Goal: Contribute content: Contribute content

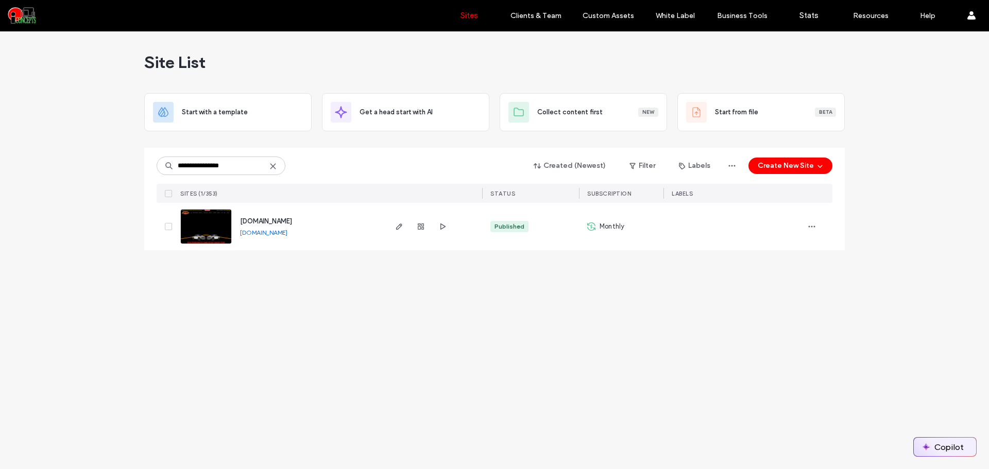
type input "**********"
click at [923, 441] on button "Copilot" at bounding box center [945, 447] width 62 height 19
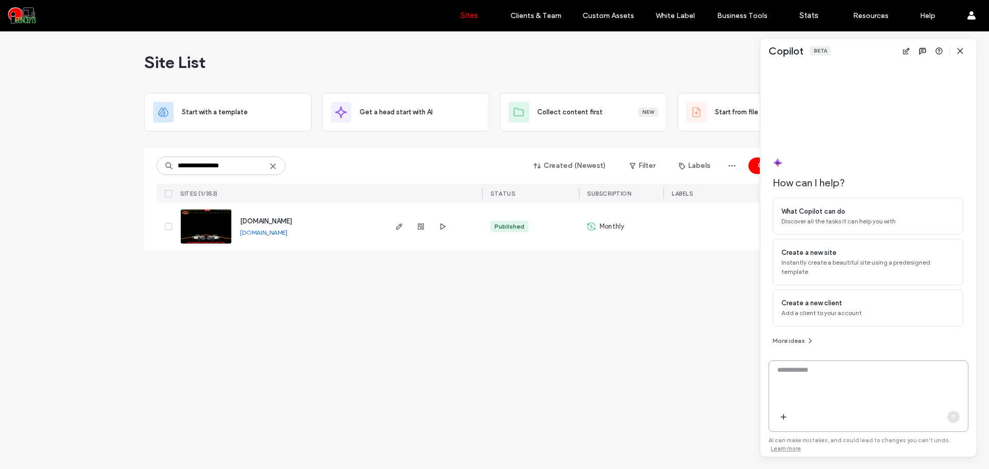
click at [831, 396] on textarea at bounding box center [868, 385] width 199 height 40
drag, startPoint x: 337, startPoint y: 217, endPoint x: 242, endPoint y: 221, distance: 95.4
click at [242, 221] on div "www.xtreemautomotive.com www.xtreemautomotive.com" at bounding box center [308, 226] width 153 height 47
copy span "www.xtreemautomotive.com"
click at [815, 381] on textarea "To enrich screen reader interactions, please activate Accessibility in Grammarl…" at bounding box center [868, 385] width 199 height 40
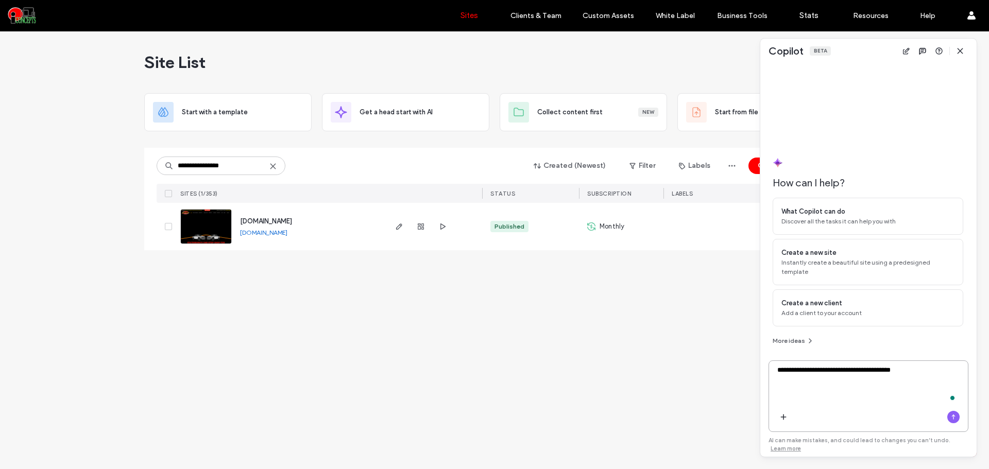
paste textarea "**********"
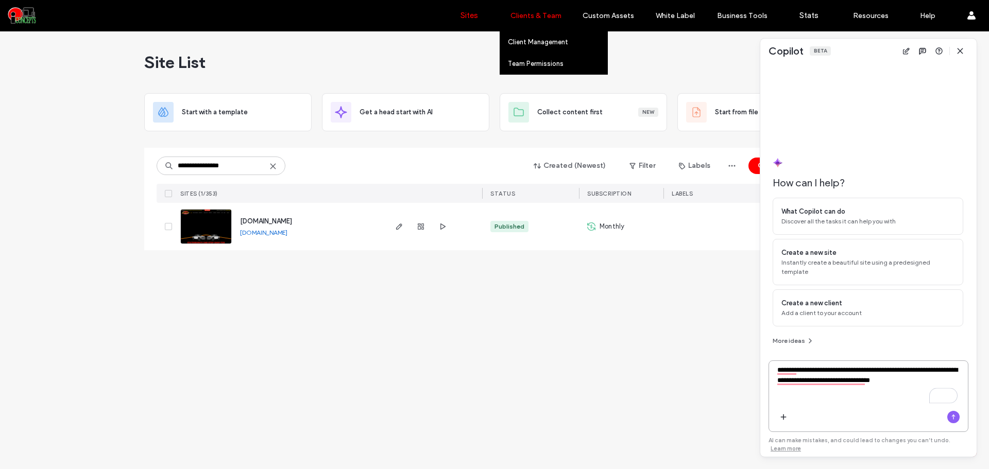
type textarea "**********"
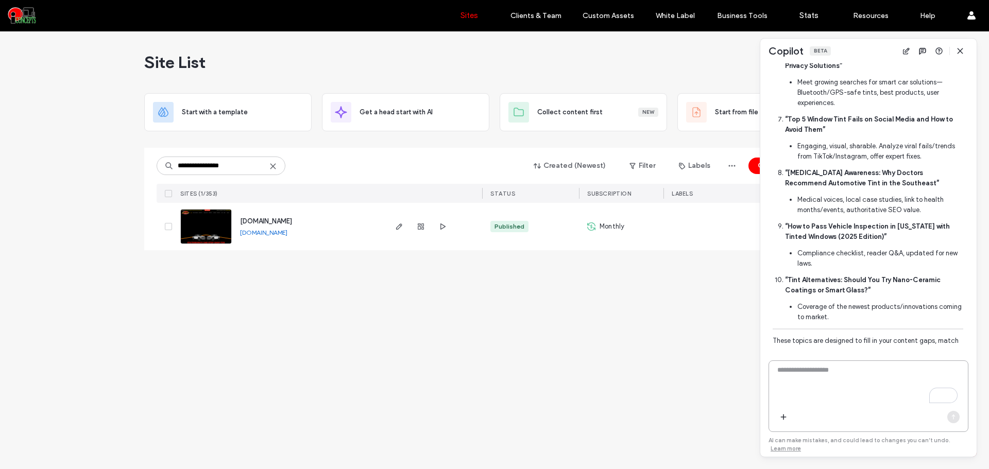
scroll to position [860, 0]
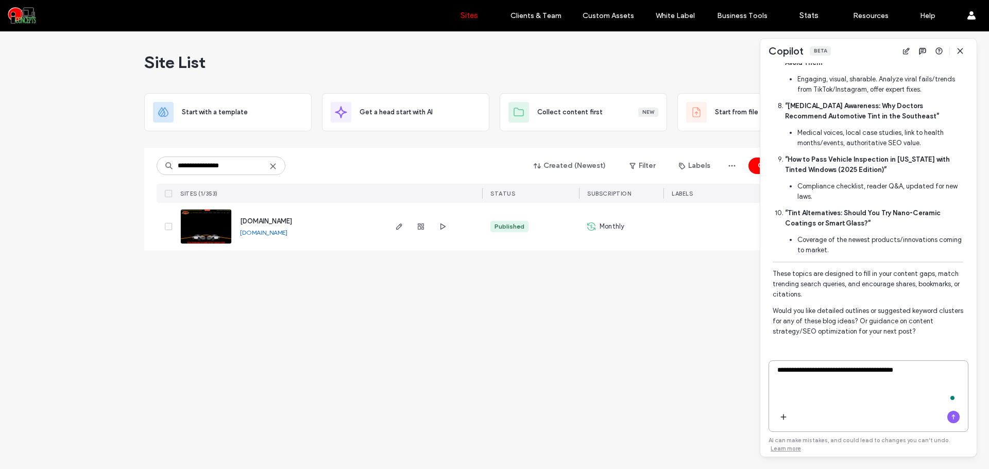
type textarea "**********"
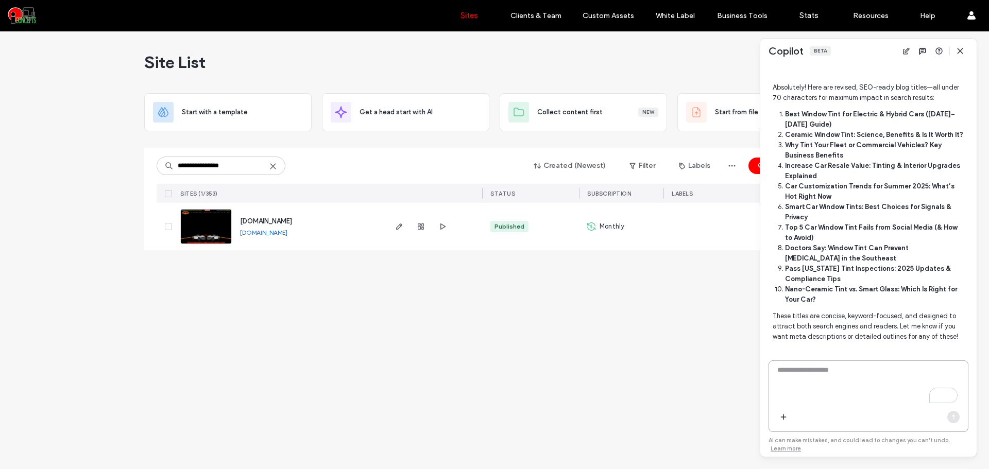
scroll to position [1211, 0]
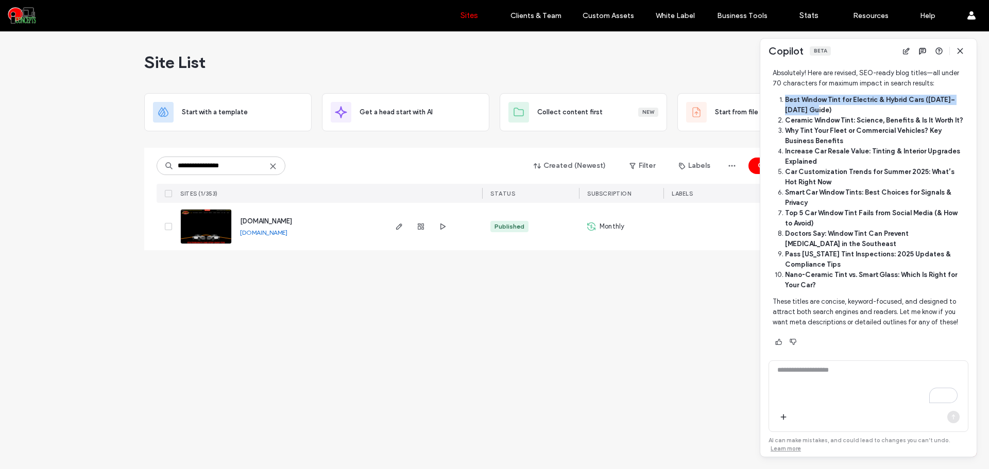
drag, startPoint x: 834, startPoint y: 99, endPoint x: 785, endPoint y: 89, distance: 50.0
click at [785, 95] on li "Best Window Tint for Electric & Hybrid Cars ([DATE]–[DATE] Guide)" at bounding box center [874, 105] width 178 height 21
copy strong "Best Window Tint for Electric & Hybrid Cars ([DATE]–[DATE] Guide)"
click at [867, 381] on textarea "To enrich screen reader interactions, please activate Accessibility in Grammarl…" at bounding box center [868, 385] width 199 height 40
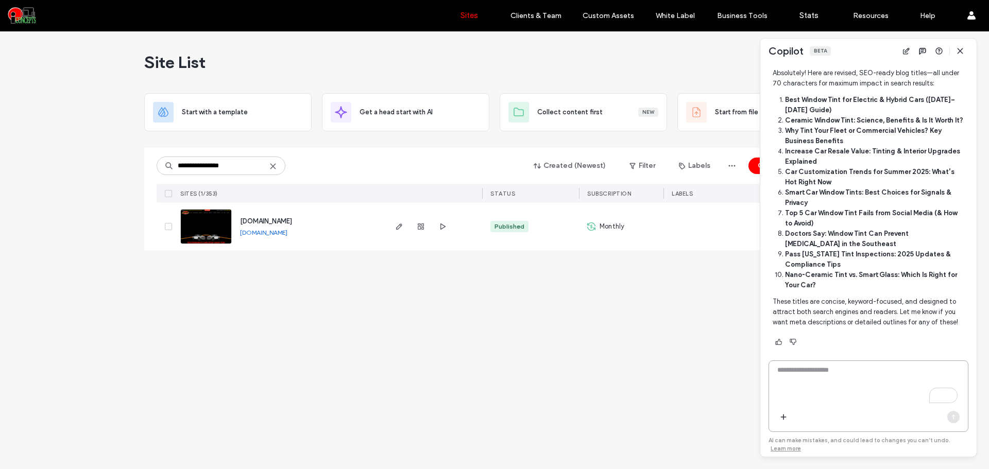
paste textarea "**********"
type textarea "**********"
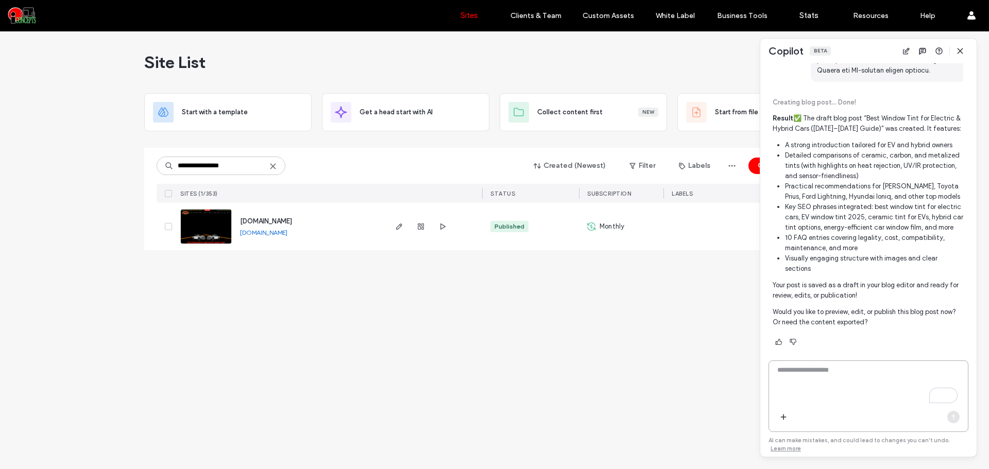
scroll to position [1889, 0]
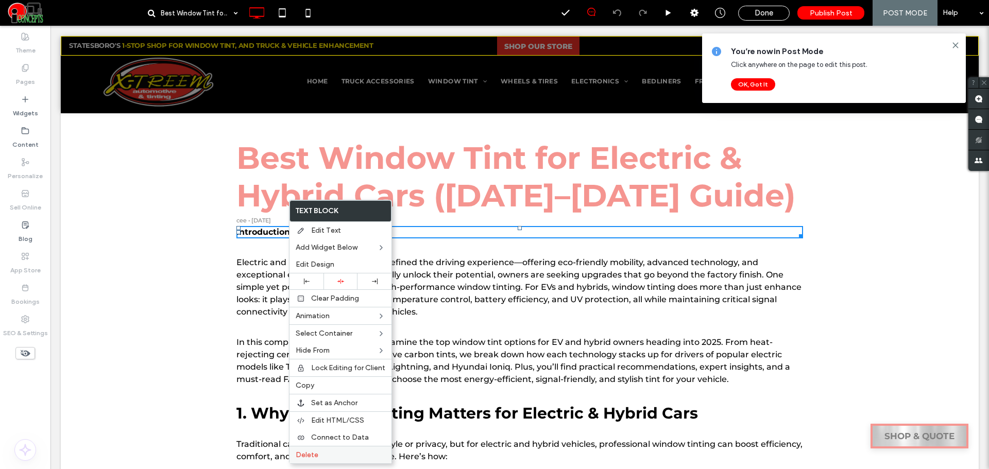
click at [320, 455] on label "Delete" at bounding box center [341, 455] width 90 height 9
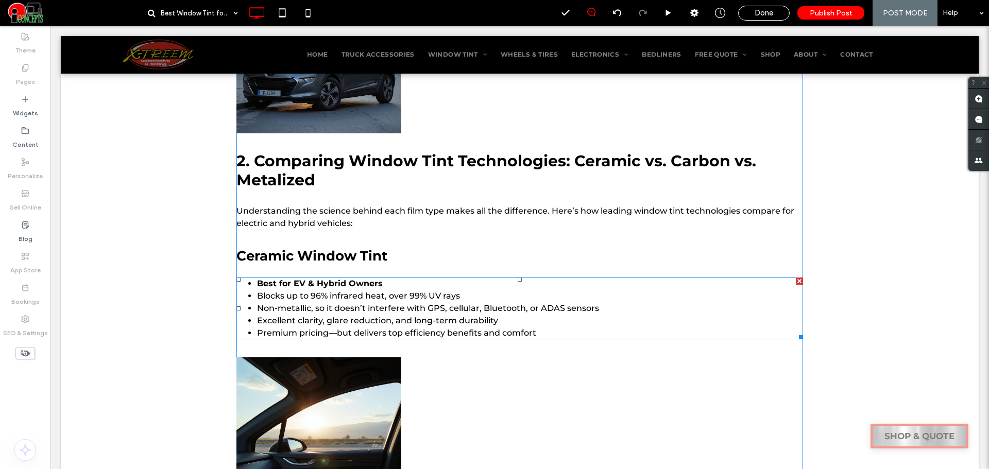
scroll to position [687, 0]
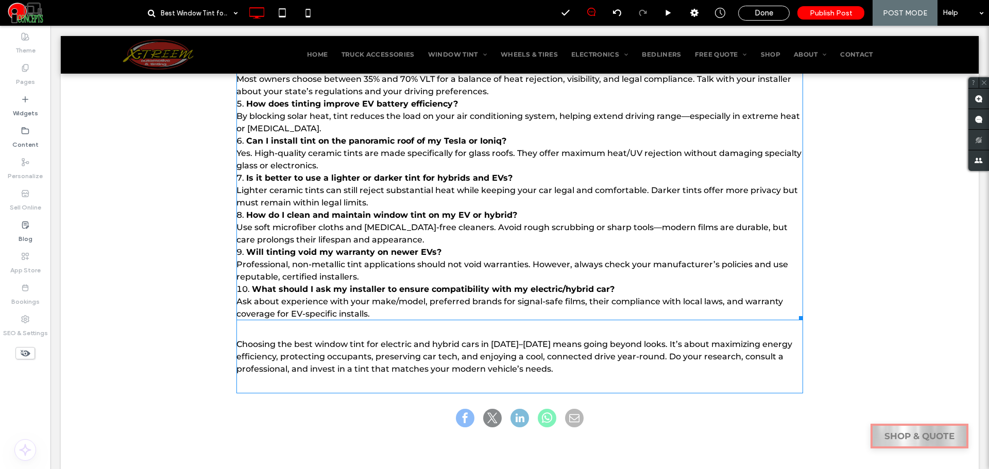
click at [313, 250] on b "Will tinting void my warranty on newer EVs?" at bounding box center [343, 252] width 195 height 10
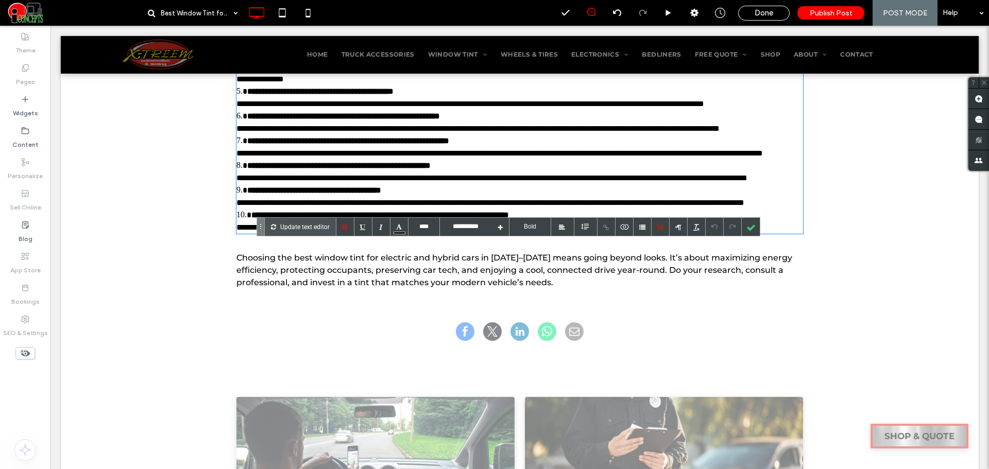
scroll to position [2026, 0]
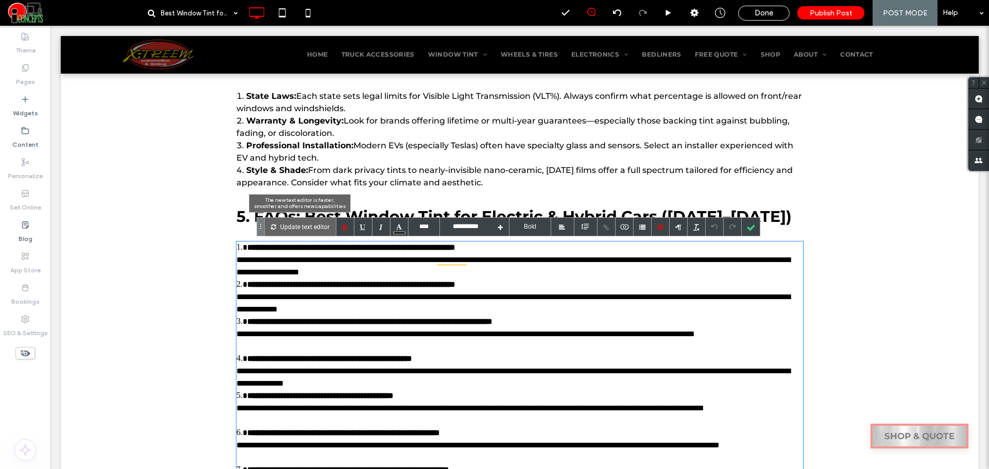
click at [317, 226] on p "Update text editor" at bounding box center [304, 227] width 49 height 18
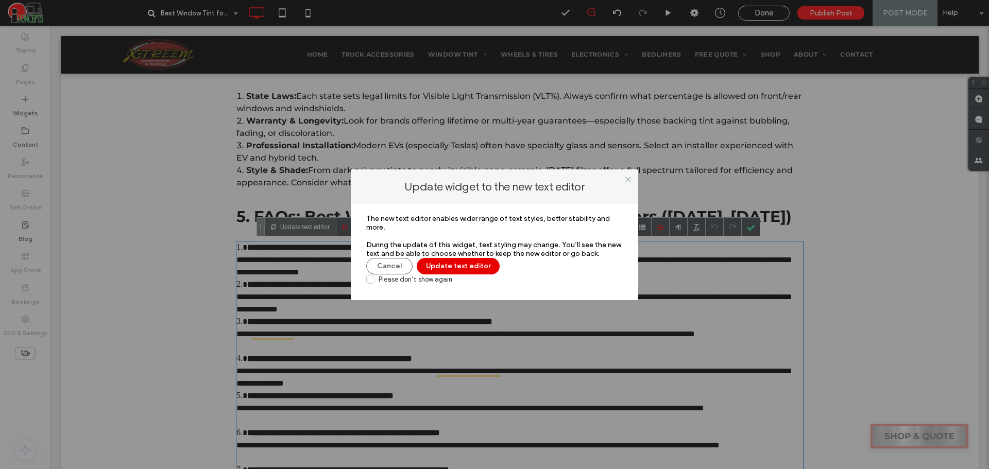
click at [450, 259] on button "Update text editor" at bounding box center [458, 266] width 83 height 16
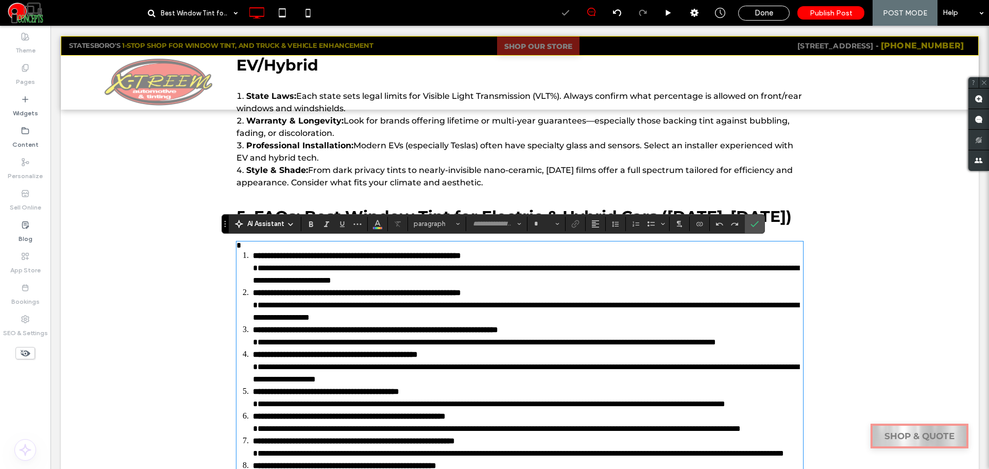
type input "**********"
type input "**"
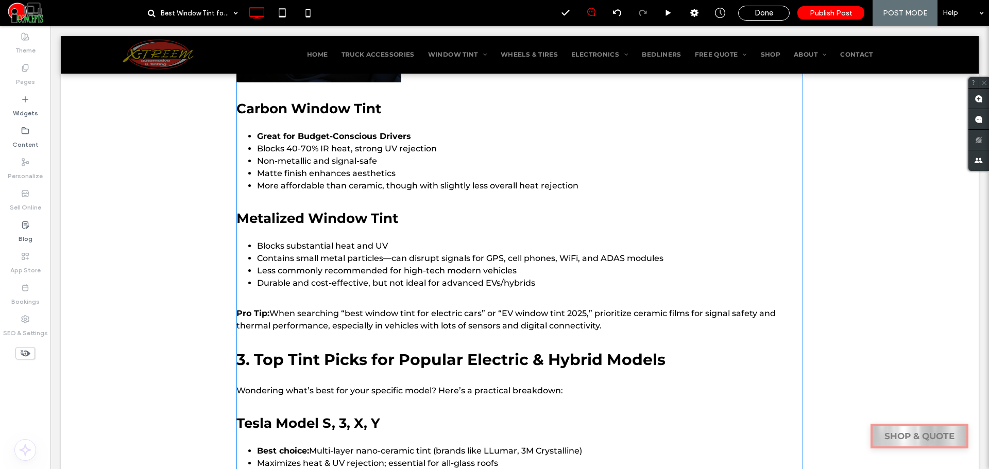
scroll to position [996, 0]
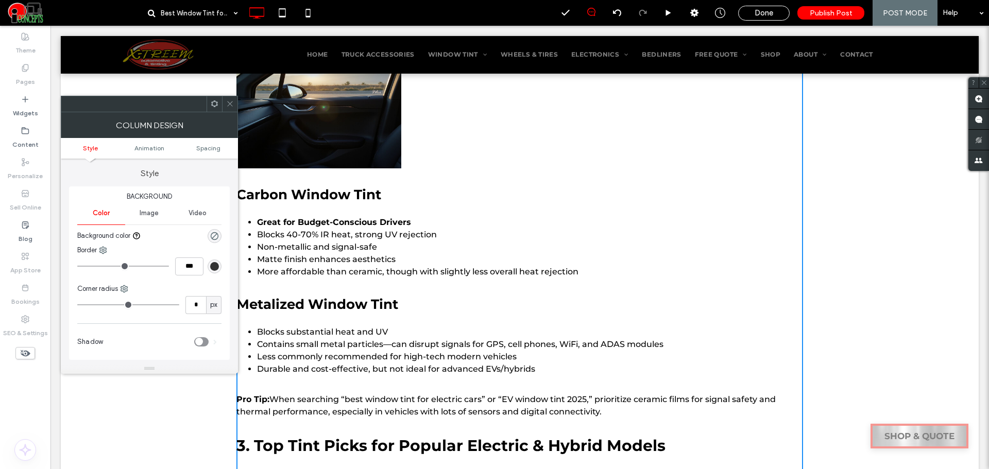
click at [234, 104] on div at bounding box center [229, 103] width 15 height 15
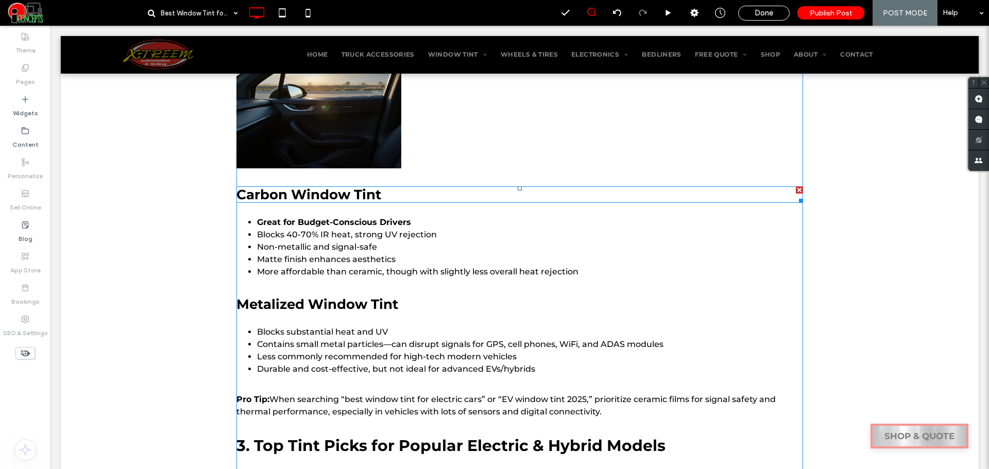
click at [284, 196] on h3 "Carbon Window Tint" at bounding box center [519, 195] width 567 height 16
type input "**********"
type input "**"
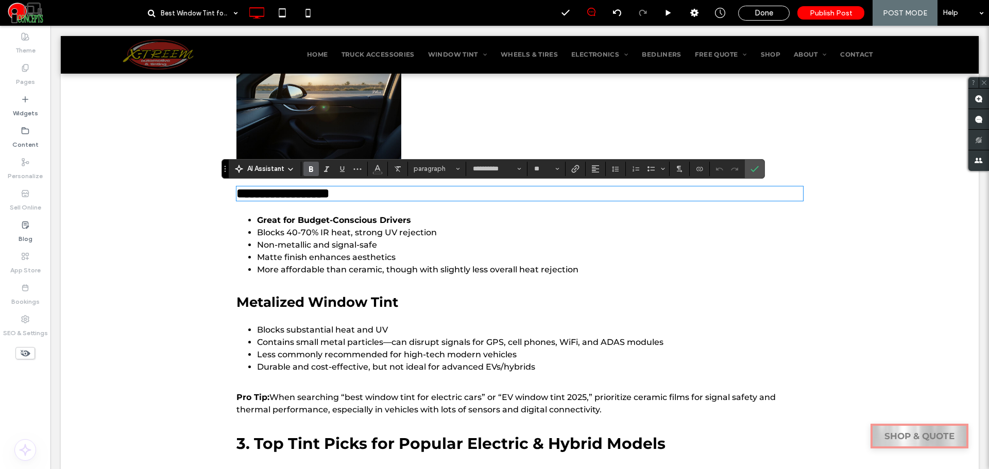
click at [312, 196] on span "**********" at bounding box center [282, 193] width 93 height 13
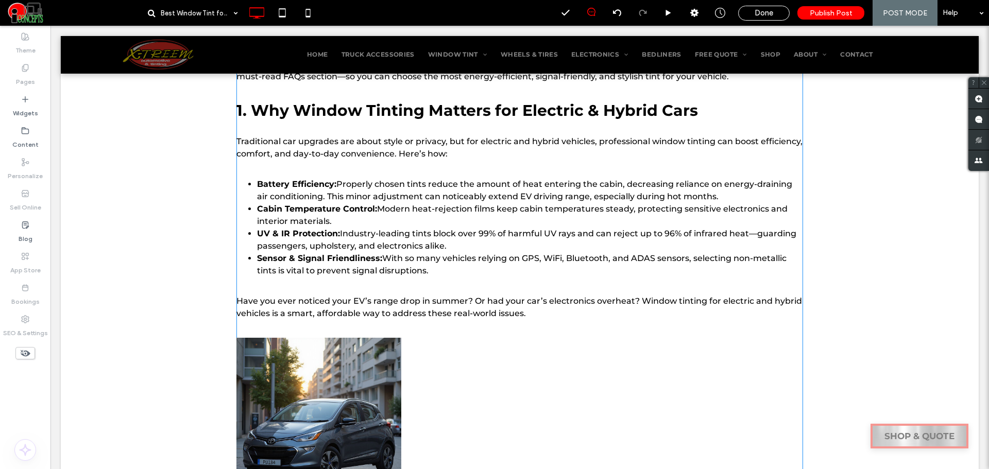
scroll to position [52, 0]
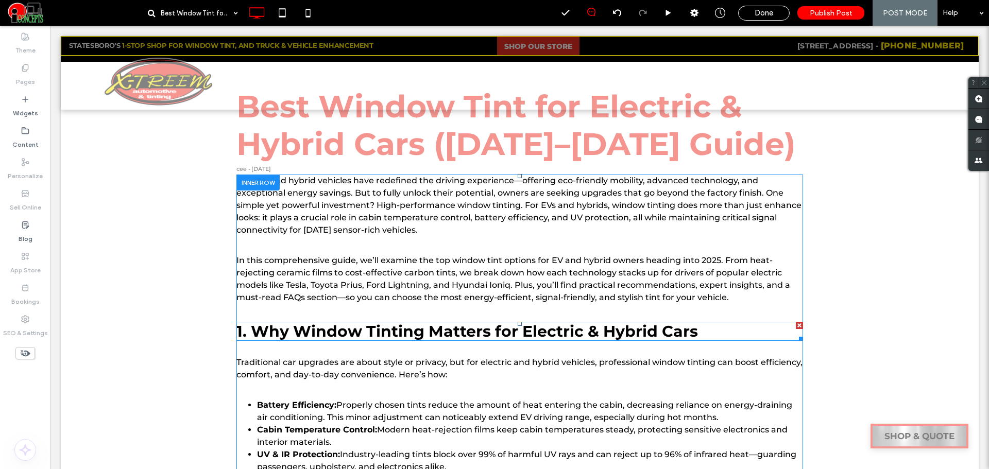
click at [315, 335] on h2 "1. Why Window Tinting Matters for Electric & Hybrid Cars" at bounding box center [519, 331] width 567 height 19
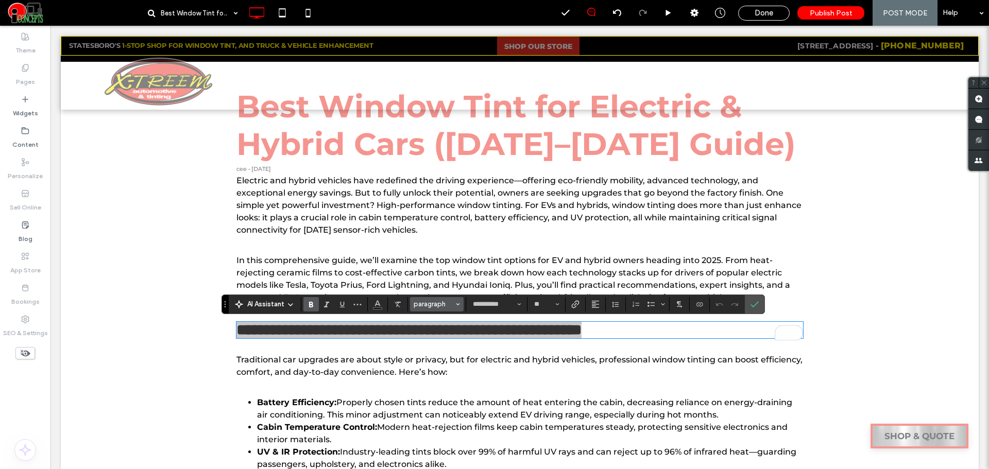
click at [445, 308] on span "paragraph" at bounding box center [434, 304] width 40 height 8
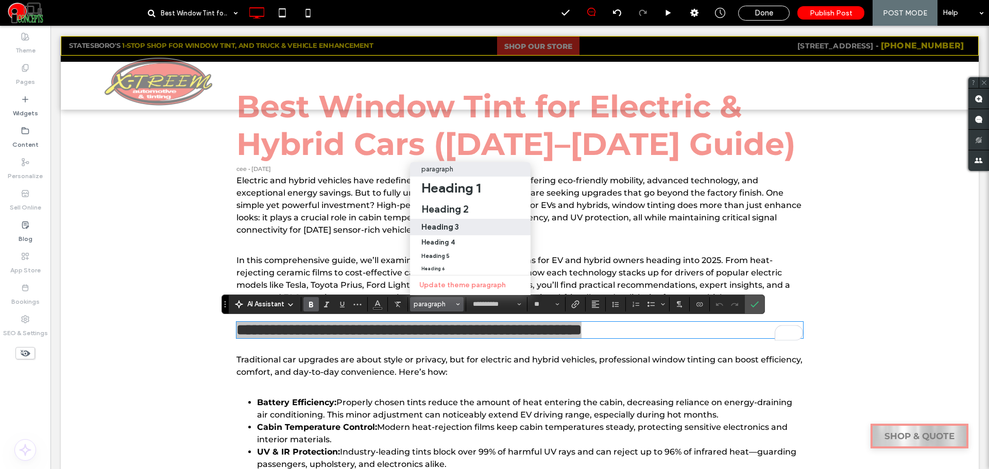
click at [452, 222] on h3 "Heading 3" at bounding box center [440, 227] width 38 height 10
type input "**"
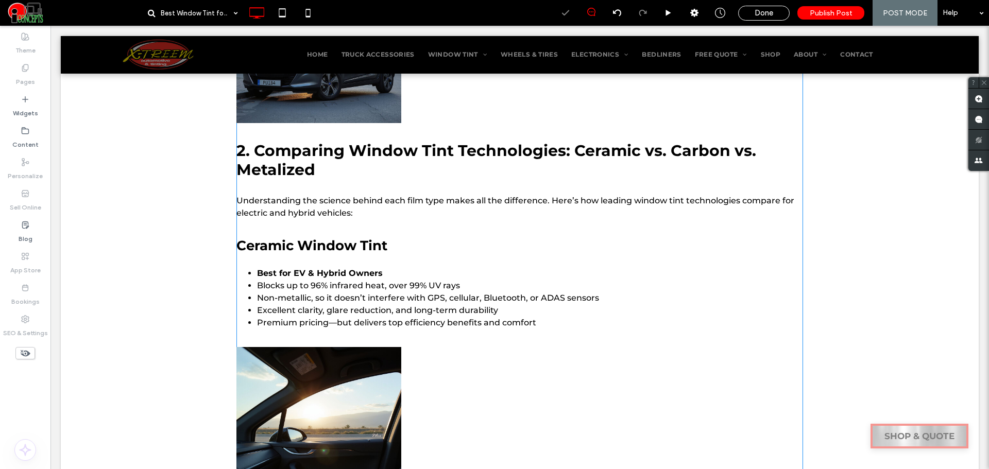
scroll to position [652, 0]
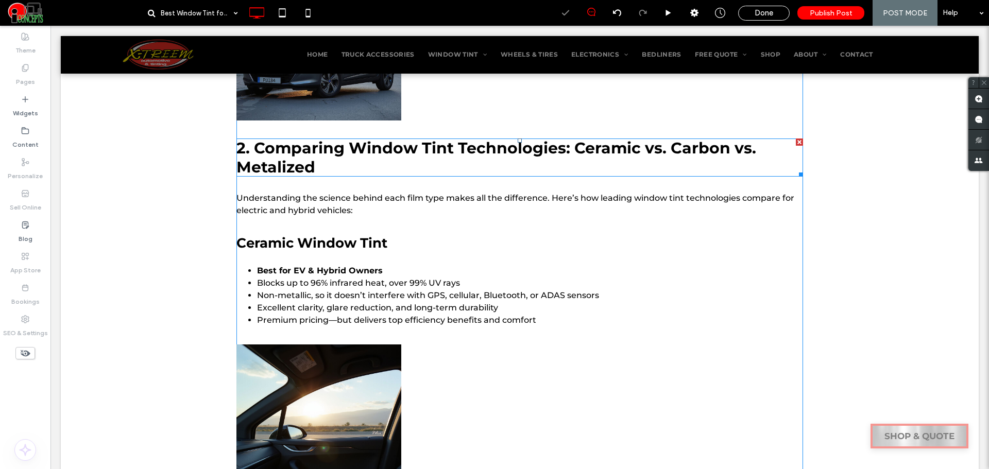
click at [350, 160] on h2 "2. Comparing Window Tint Technologies: Ceramic vs. Carbon vs. Metalized" at bounding box center [519, 158] width 567 height 38
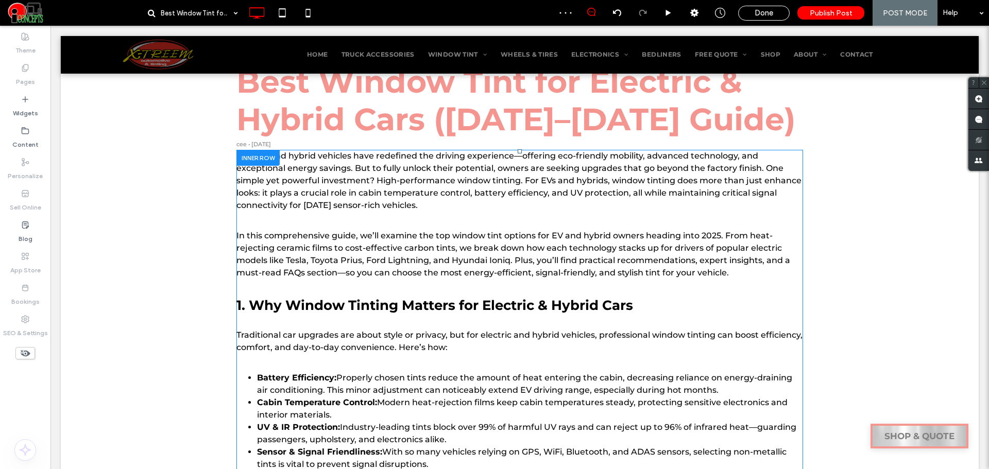
scroll to position [0, 0]
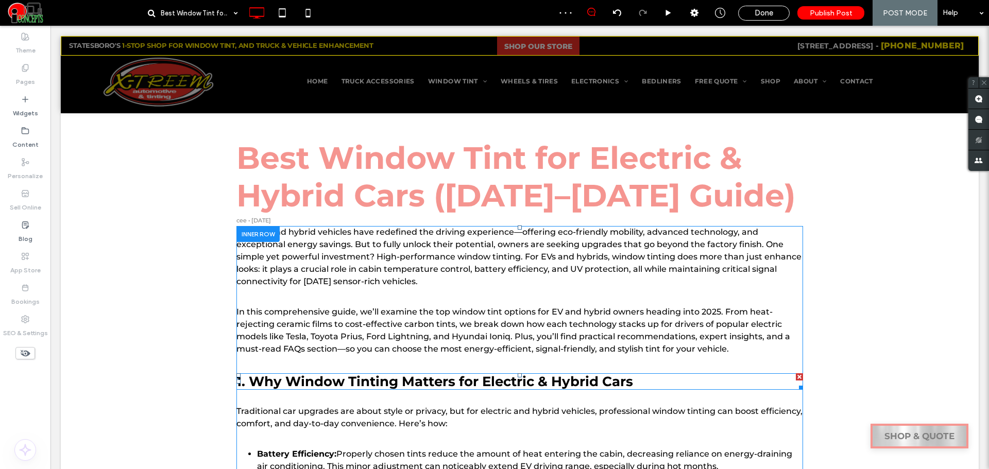
click at [353, 377] on span "1. Why Window Tinting Matters for Electric & Hybrid Cars" at bounding box center [434, 382] width 397 height 16
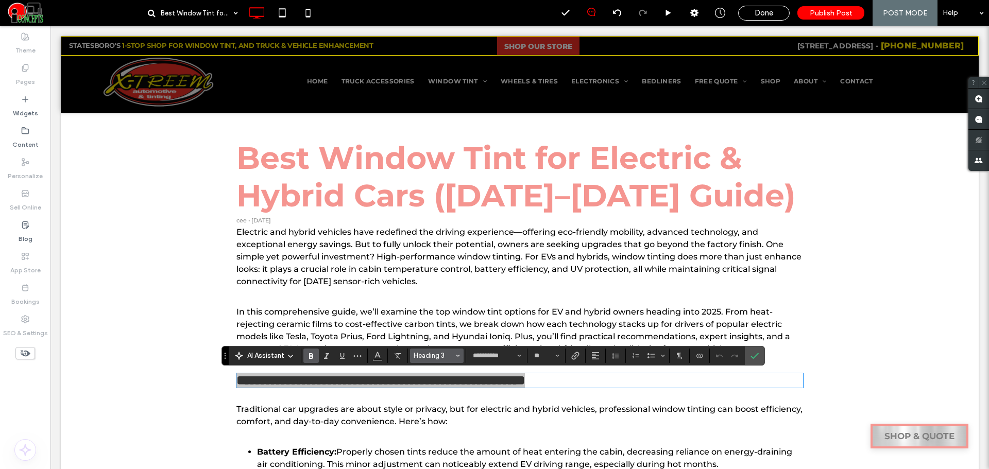
click at [438, 360] on button "Heading 3" at bounding box center [437, 356] width 54 height 14
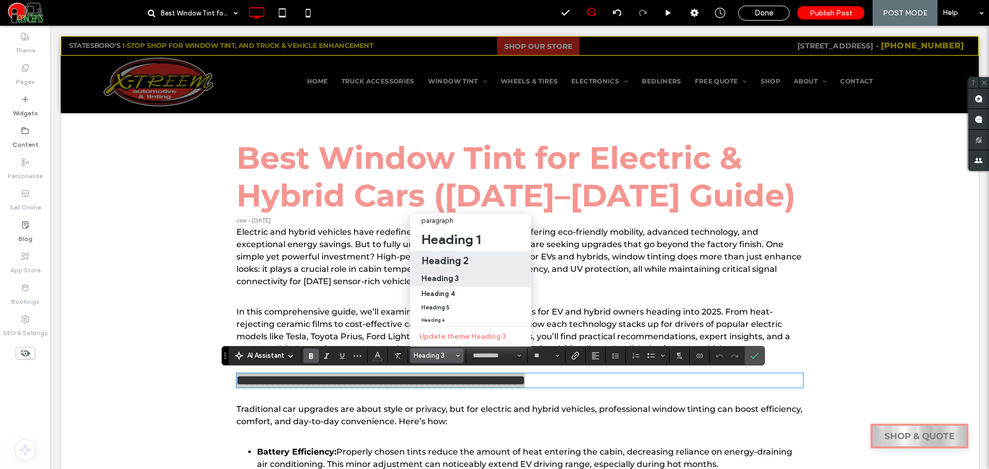
click at [454, 255] on h2 "Heading 2" at bounding box center [444, 261] width 47 height 12
type input "**"
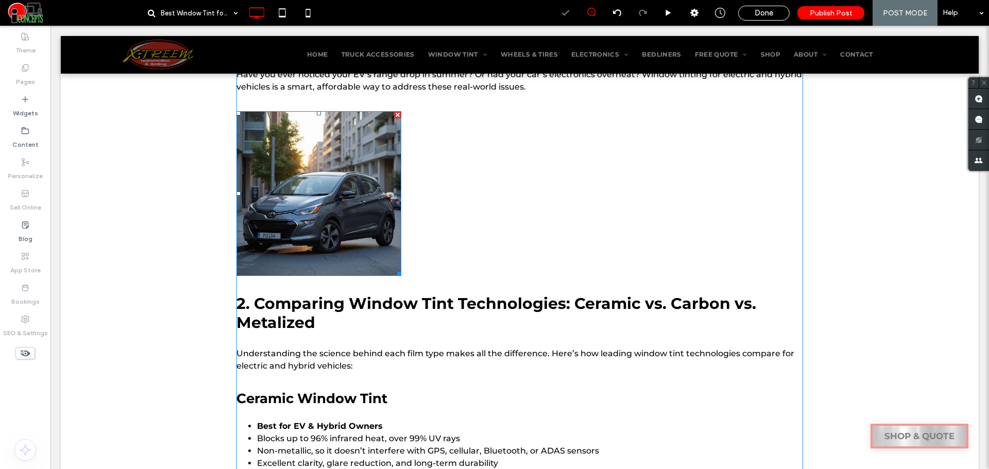
scroll to position [601, 0]
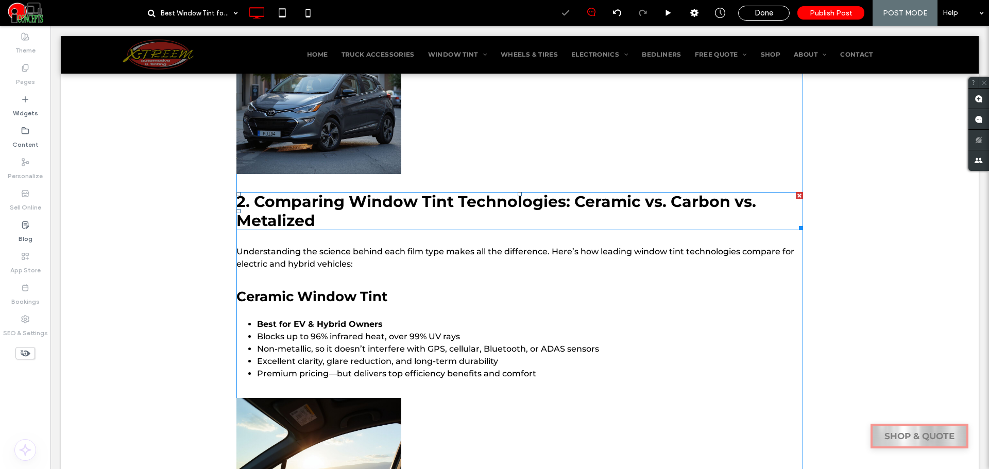
click at [339, 209] on span "2. Comparing Window Tint Technologies: Ceramic vs. Carbon vs. Metalized" at bounding box center [496, 211] width 520 height 38
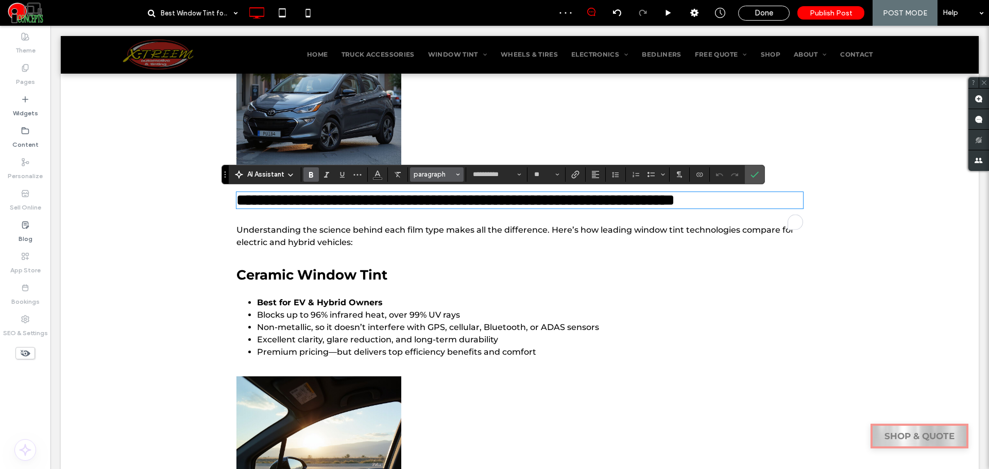
click at [431, 175] on span "paragraph" at bounding box center [434, 175] width 40 height 8
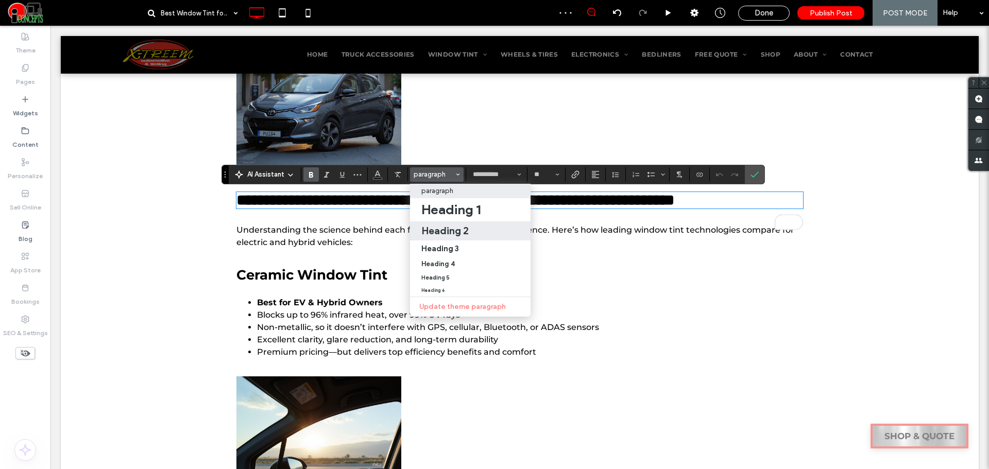
click at [442, 232] on h2 "Heading 2" at bounding box center [444, 231] width 47 height 12
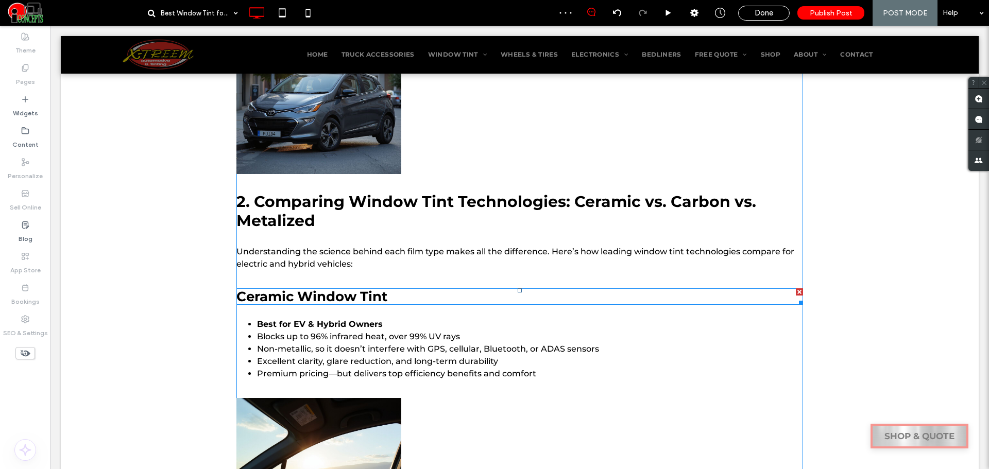
click at [364, 297] on h3 "Ceramic Window Tint" at bounding box center [519, 297] width 567 height 16
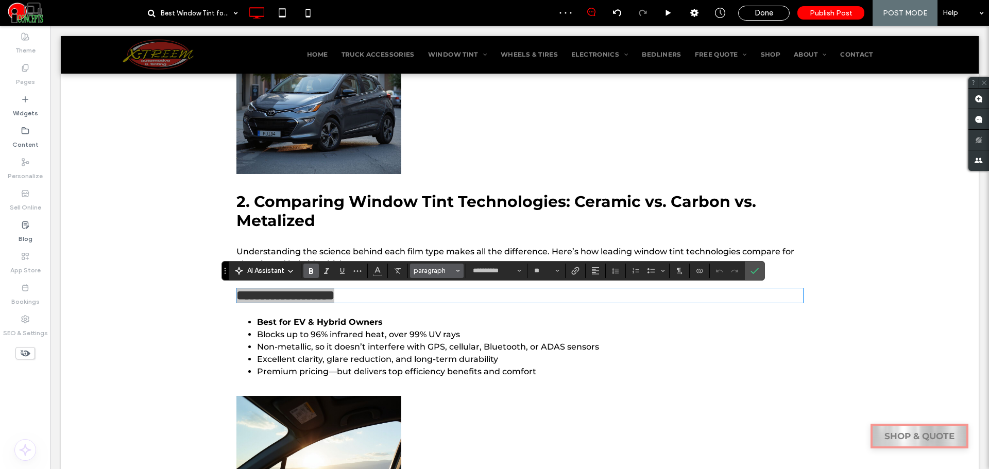
click at [434, 267] on span "paragraph" at bounding box center [434, 271] width 40 height 8
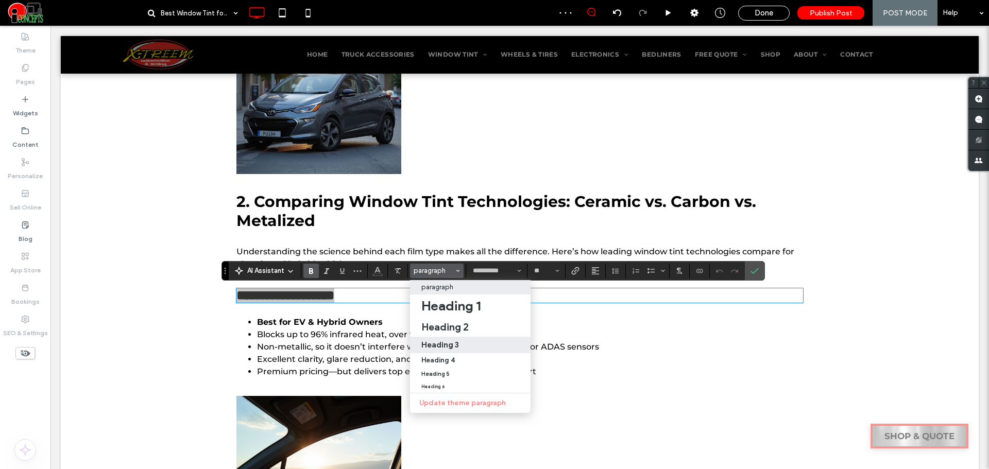
drag, startPoint x: 458, startPoint y: 338, endPoint x: 405, endPoint y: 315, distance: 57.2
click at [458, 338] on label "Heading 3" at bounding box center [470, 345] width 121 height 16
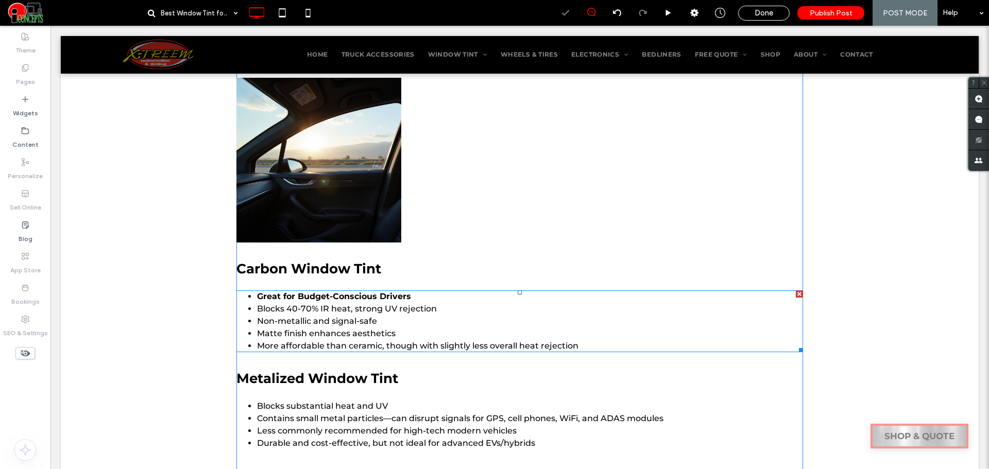
scroll to position [944, 0]
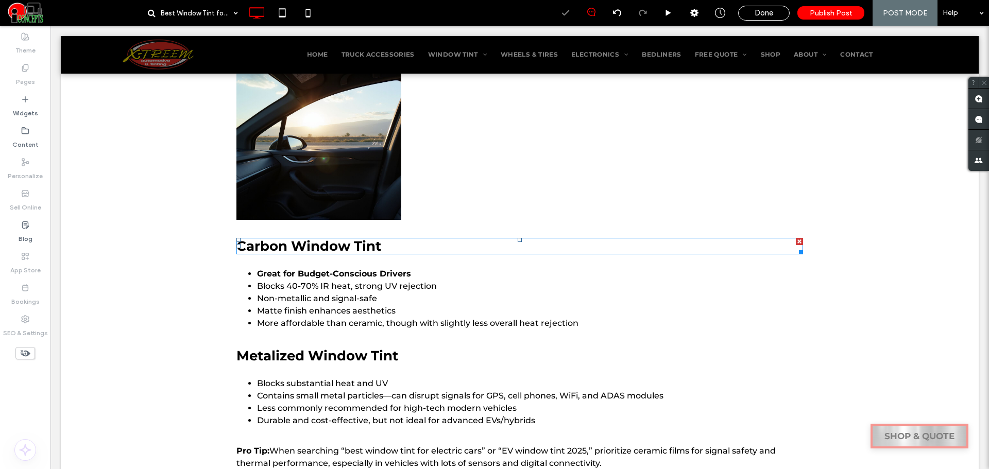
click at [343, 243] on span "Carbon Window Tint" at bounding box center [308, 246] width 145 height 16
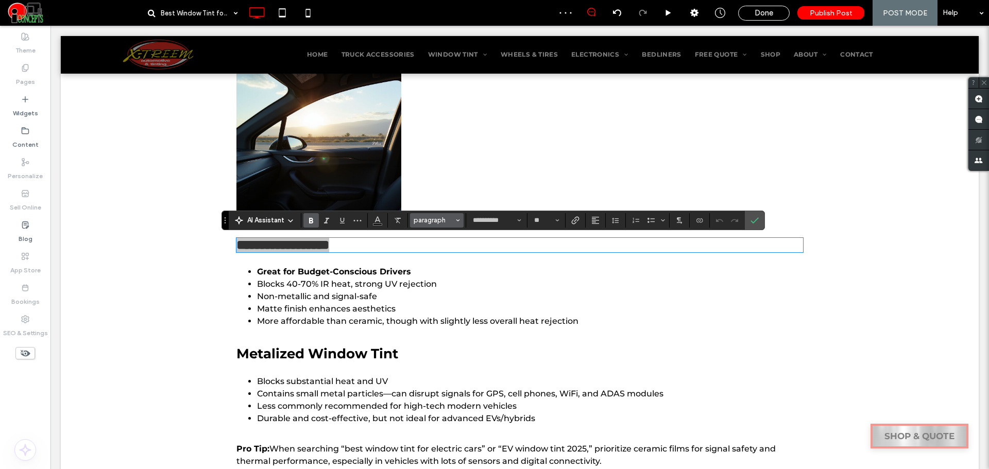
click at [445, 222] on span "paragraph" at bounding box center [434, 220] width 40 height 8
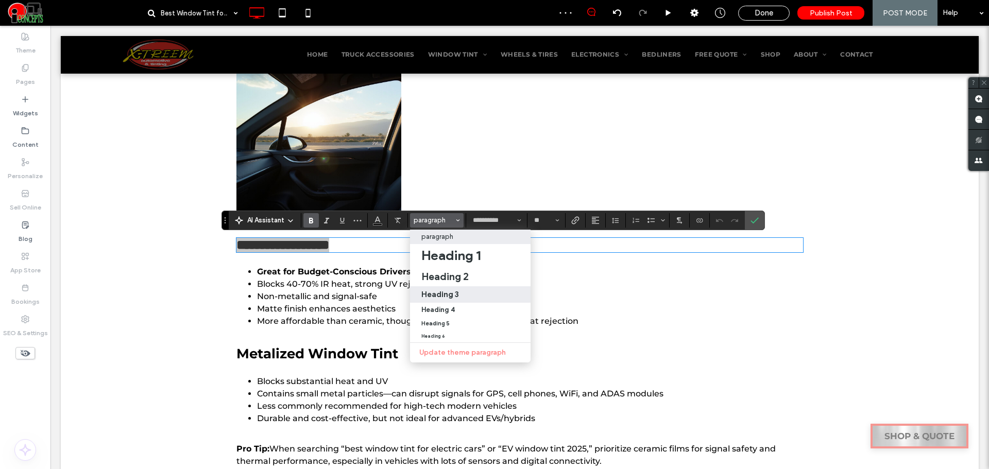
drag, startPoint x: 458, startPoint y: 294, endPoint x: 402, endPoint y: 269, distance: 60.7
click at [458, 294] on h3 "Heading 3" at bounding box center [440, 295] width 38 height 10
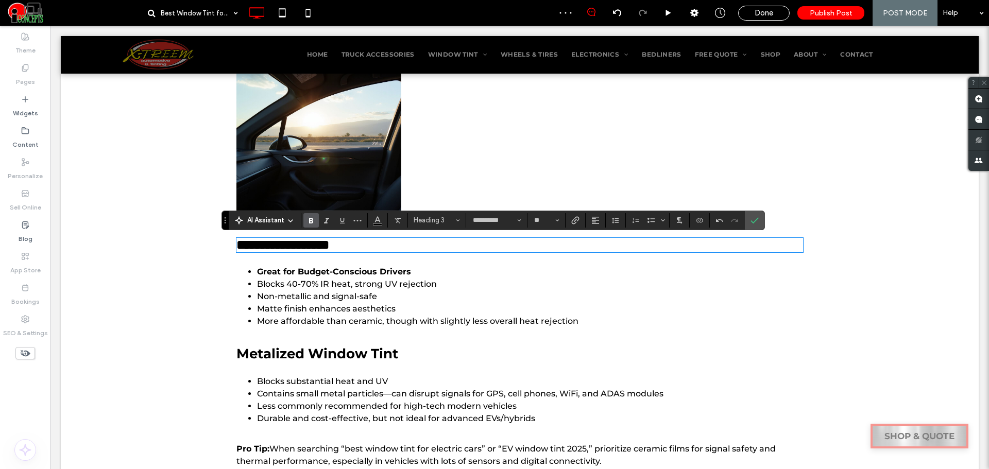
click at [368, 351] on h3 "Metalized Window Tint" at bounding box center [519, 354] width 567 height 16
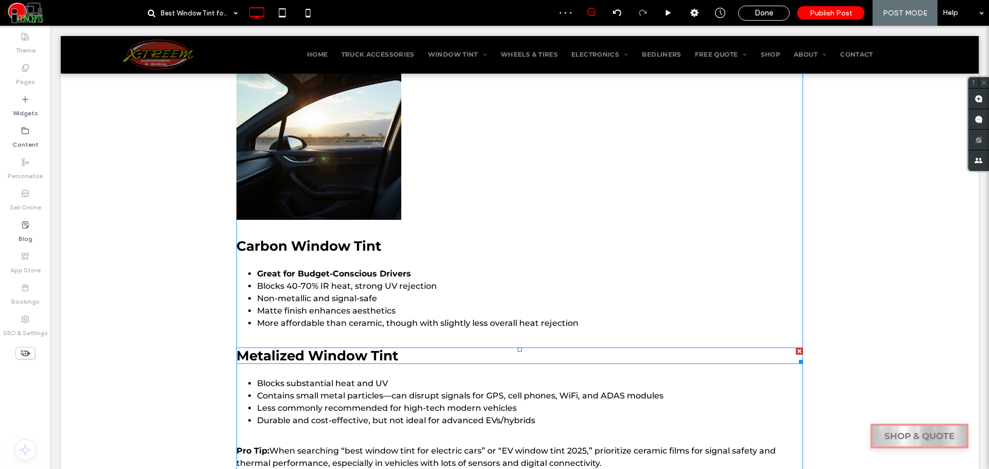
click at [368, 351] on h3 "Metalized Window Tint" at bounding box center [519, 356] width 567 height 16
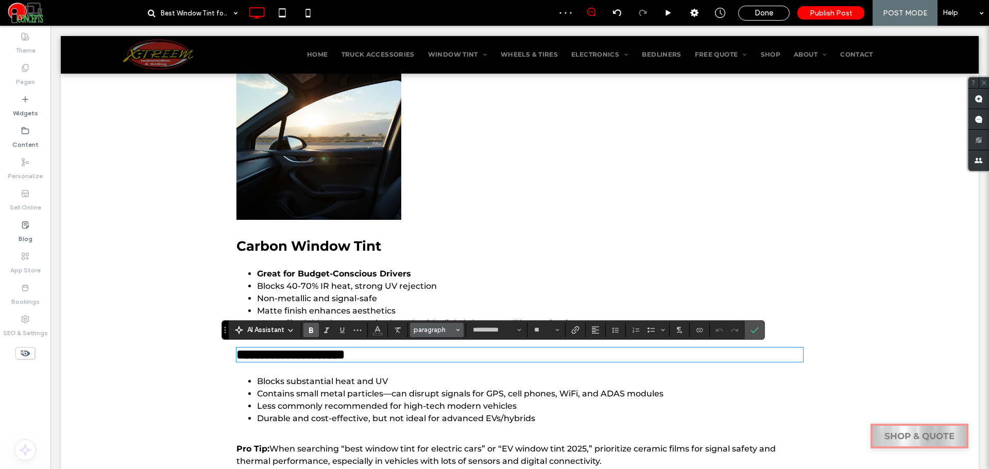
click at [434, 332] on span "paragraph" at bounding box center [434, 330] width 40 height 8
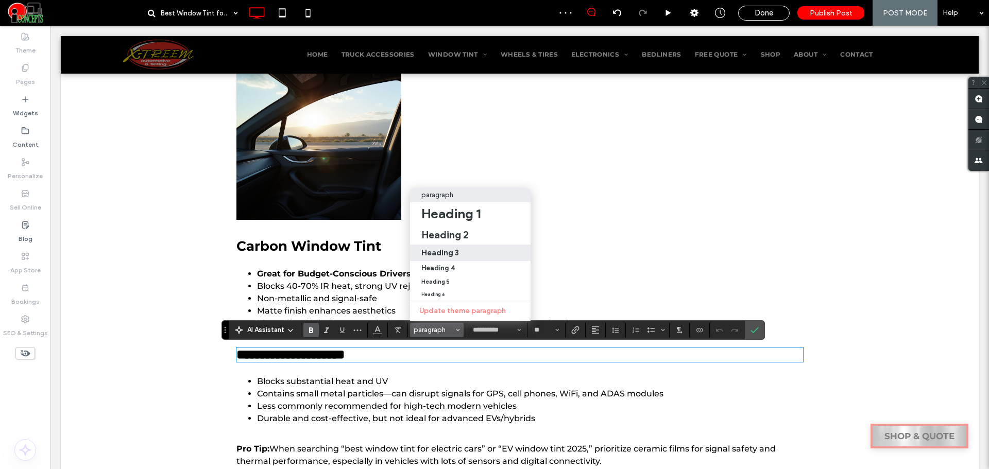
click at [451, 250] on label "Heading 3" at bounding box center [470, 253] width 121 height 16
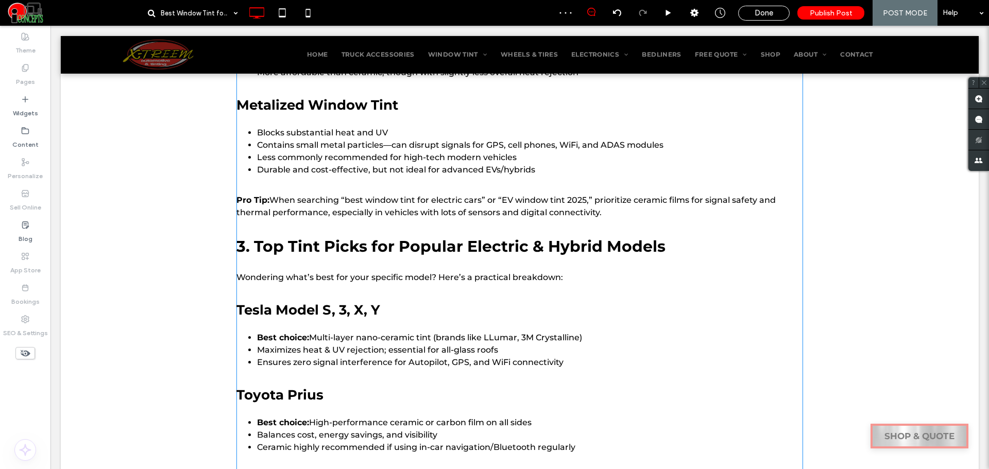
scroll to position [1202, 0]
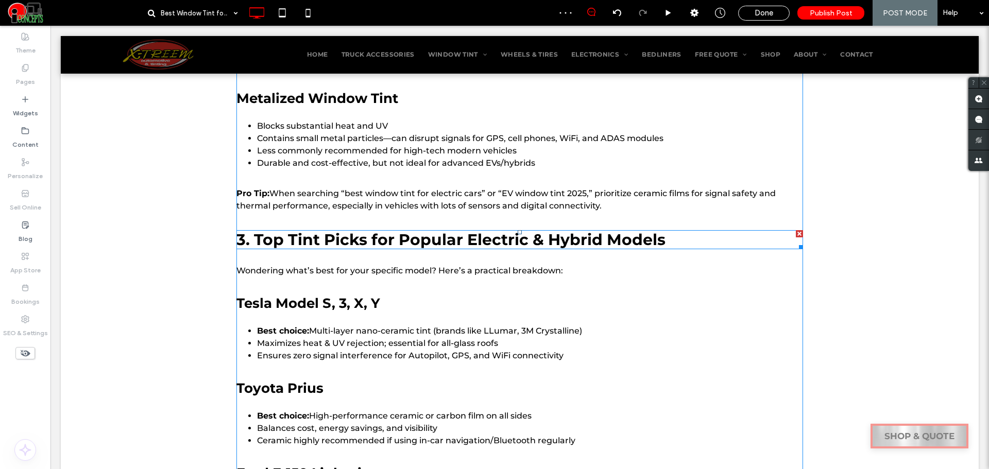
click at [357, 242] on h2 "3. Top Tint Picks for Popular Electric & Hybrid Models" at bounding box center [519, 239] width 567 height 19
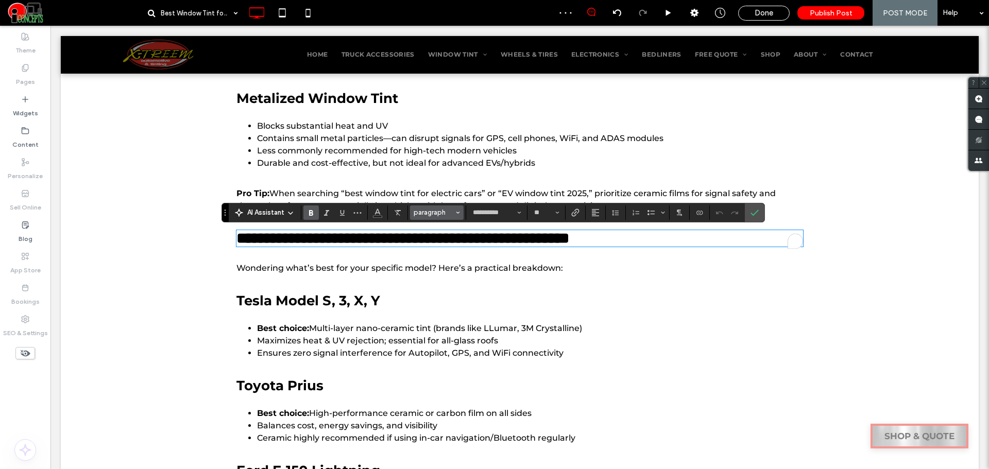
click at [447, 205] on div "**********" at bounding box center [494, 213] width 544 height 20
click at [445, 212] on span "paragraph" at bounding box center [434, 213] width 40 height 8
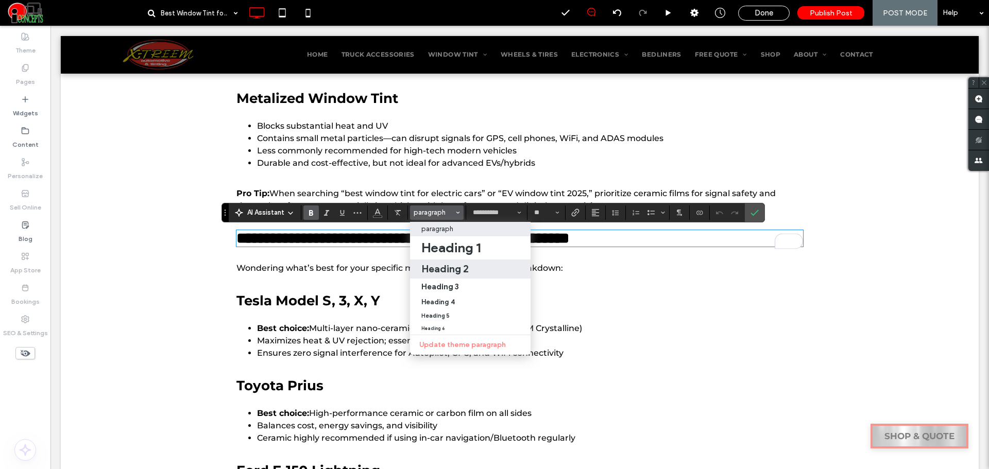
click at [438, 261] on label "Heading 2" at bounding box center [470, 269] width 121 height 19
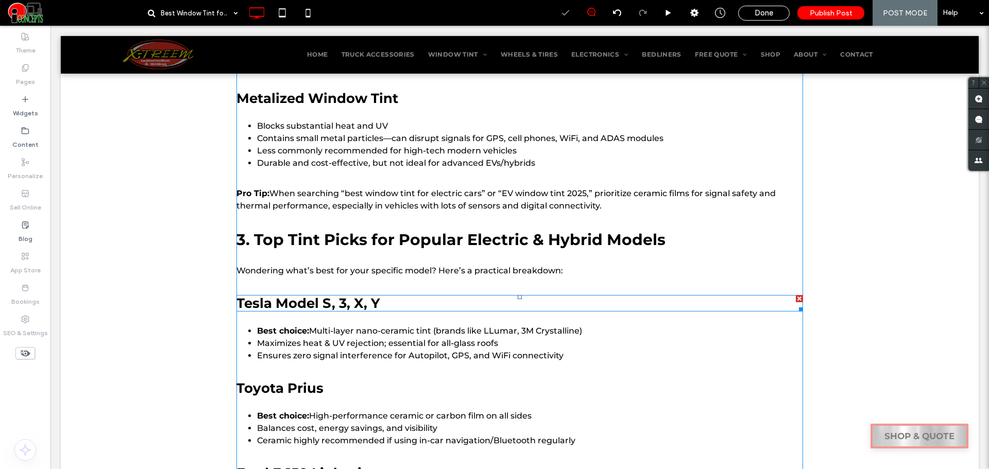
click at [346, 301] on h3 "Tesla Model S, 3, X, Y" at bounding box center [519, 303] width 567 height 16
type input "**********"
type input "**"
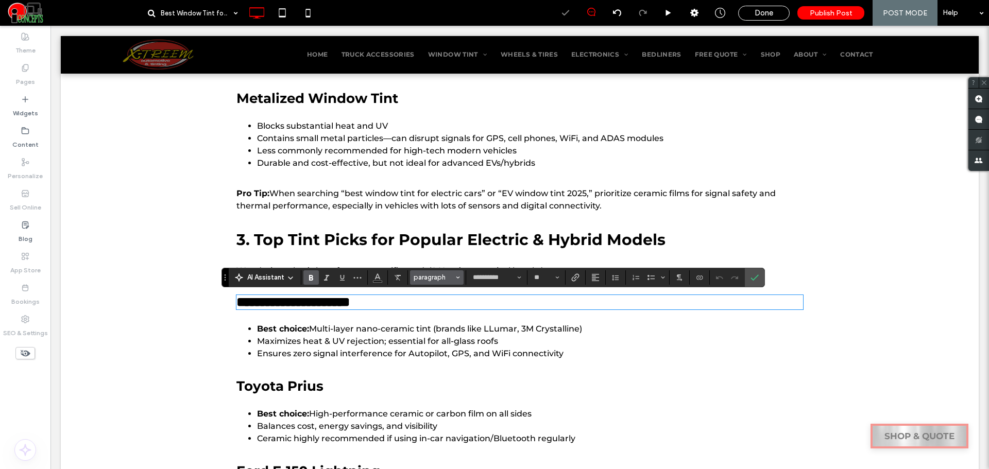
click at [429, 278] on span "paragraph" at bounding box center [434, 278] width 40 height 8
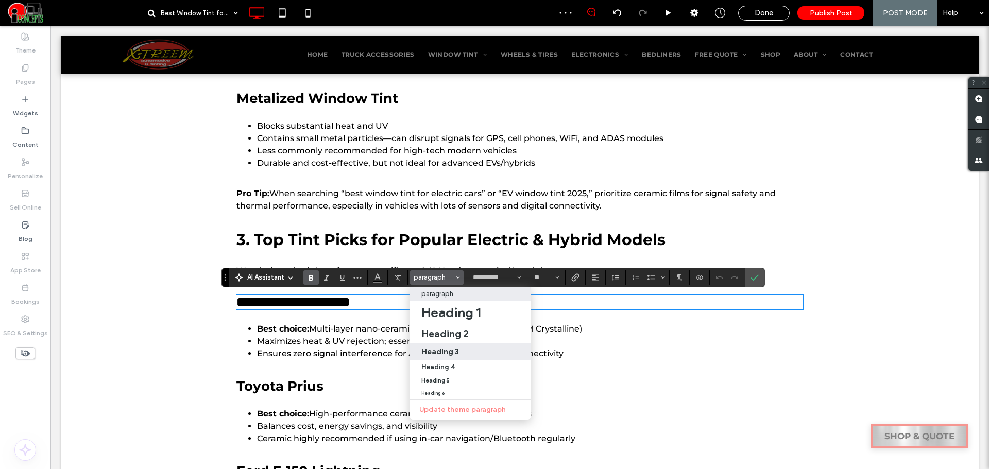
click at [447, 353] on h3 "Heading 3" at bounding box center [440, 352] width 38 height 10
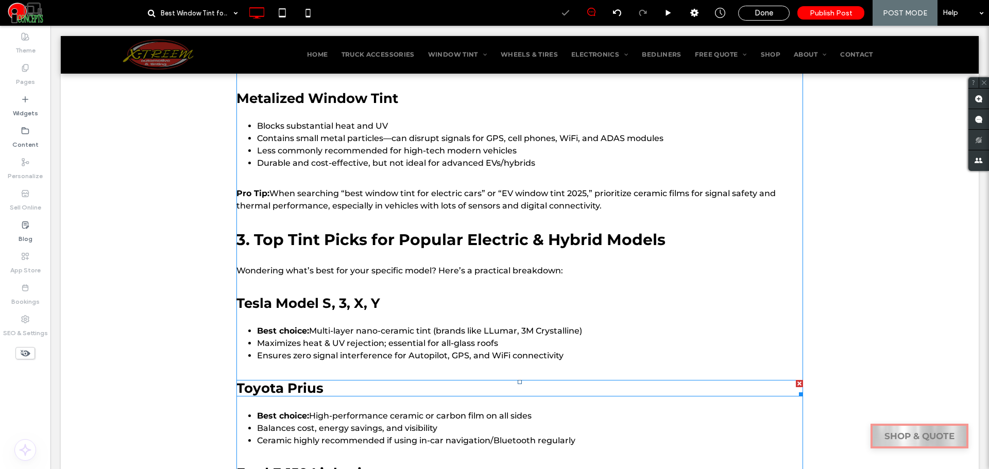
click at [328, 382] on h3 "Toyota Prius" at bounding box center [519, 388] width 567 height 16
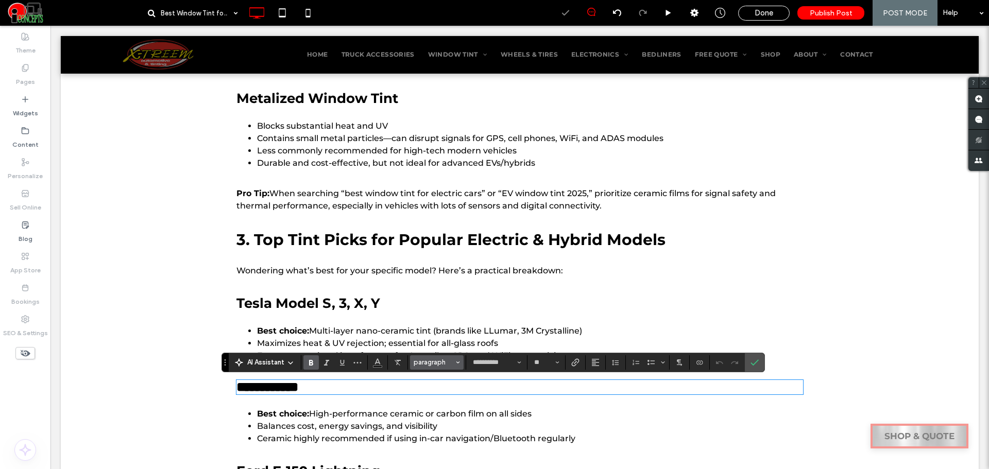
click at [431, 361] on span "paragraph" at bounding box center [434, 363] width 40 height 8
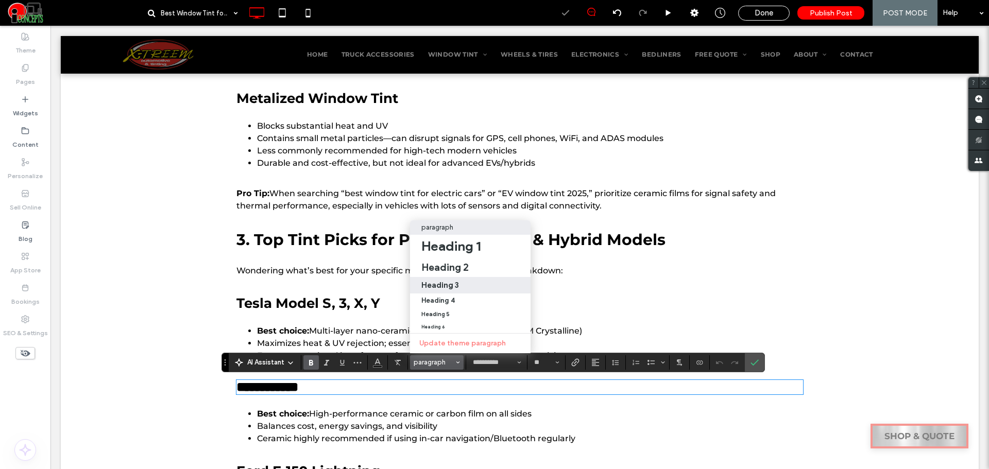
click at [454, 283] on label "Heading 3" at bounding box center [470, 285] width 121 height 16
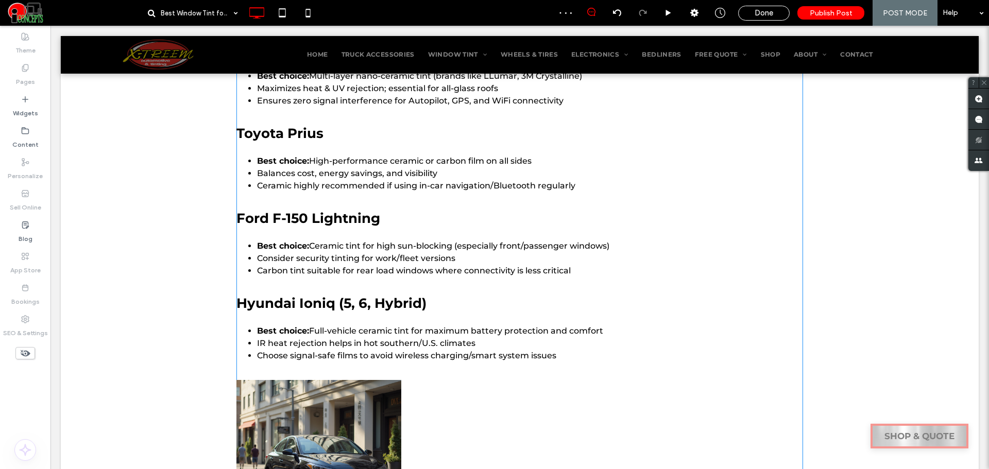
scroll to position [1460, 0]
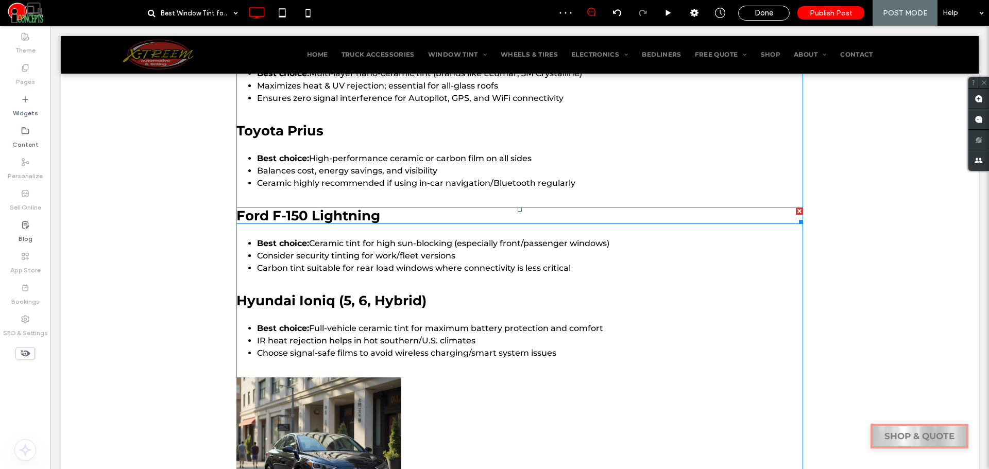
click at [319, 214] on h3 "Ford F-150 Lightning" at bounding box center [519, 216] width 567 height 16
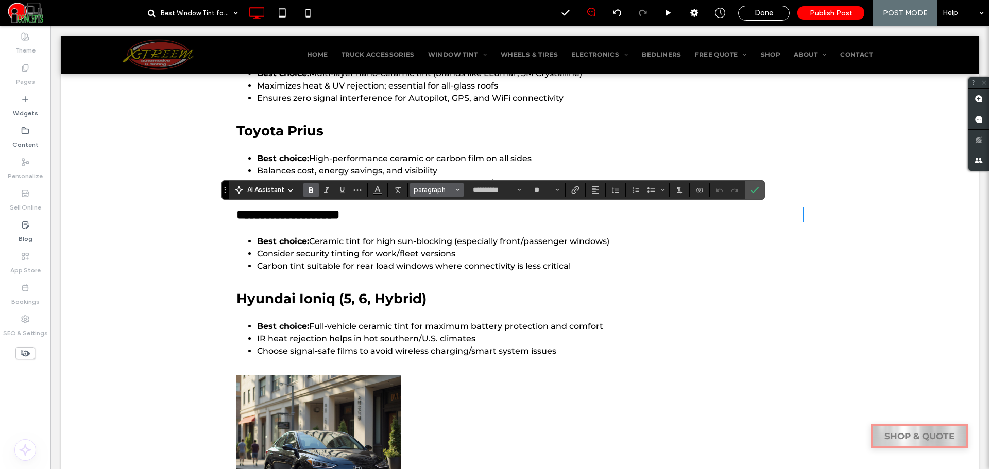
click at [425, 189] on span "paragraph" at bounding box center [434, 190] width 40 height 8
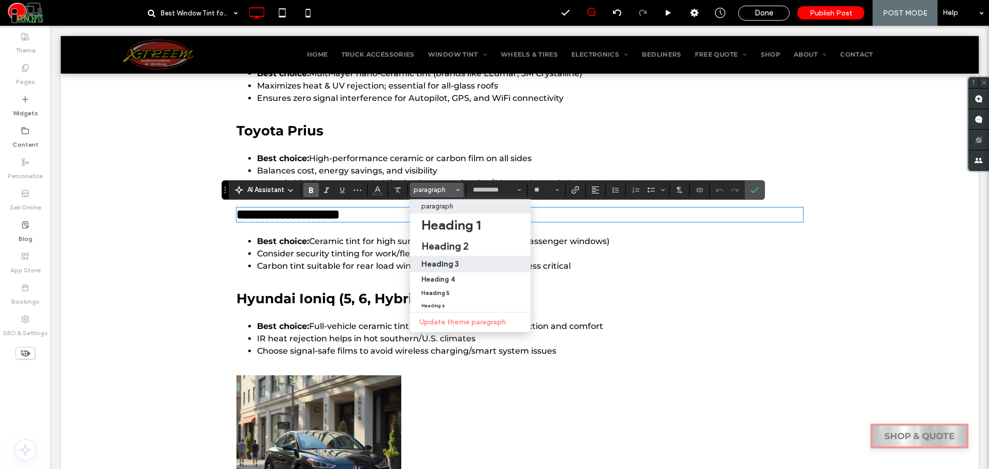
click at [439, 259] on h3 "Heading 3" at bounding box center [440, 264] width 38 height 10
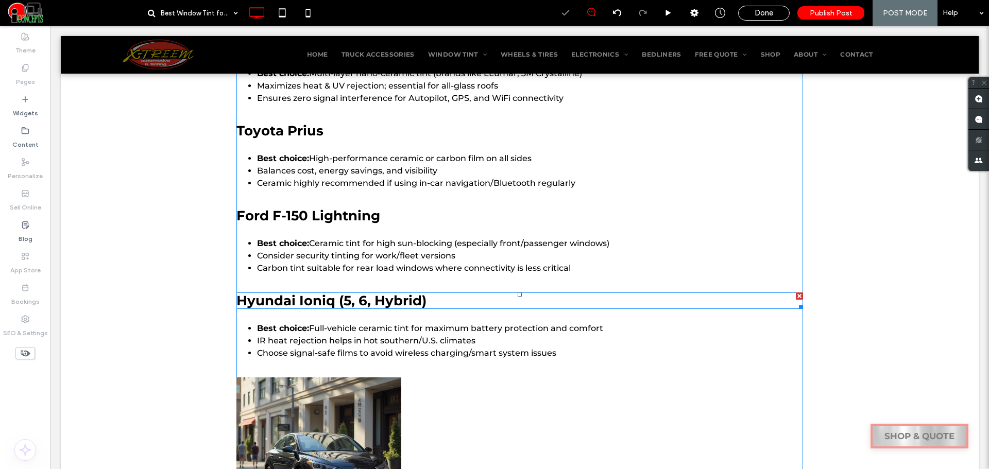
click at [382, 302] on h3 "Hyundai Ioniq (5, 6, Hybrid)" at bounding box center [519, 301] width 567 height 16
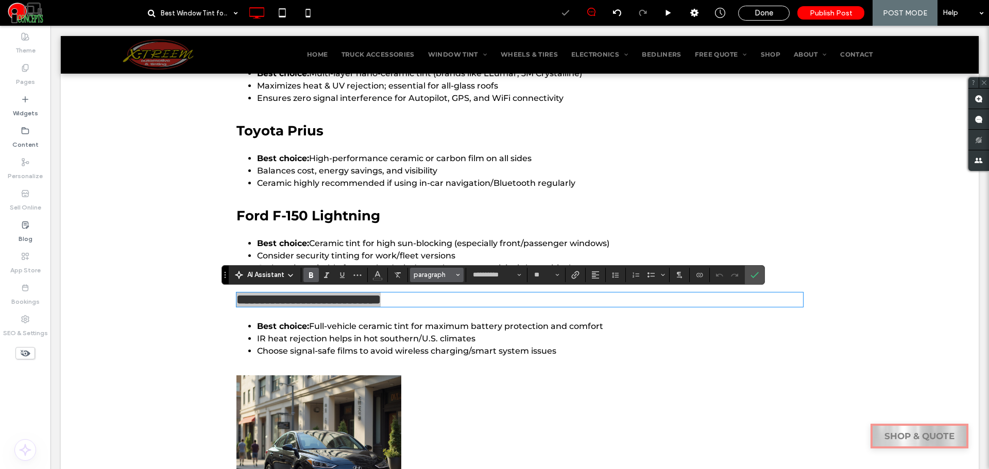
click at [436, 272] on span "paragraph" at bounding box center [434, 275] width 40 height 8
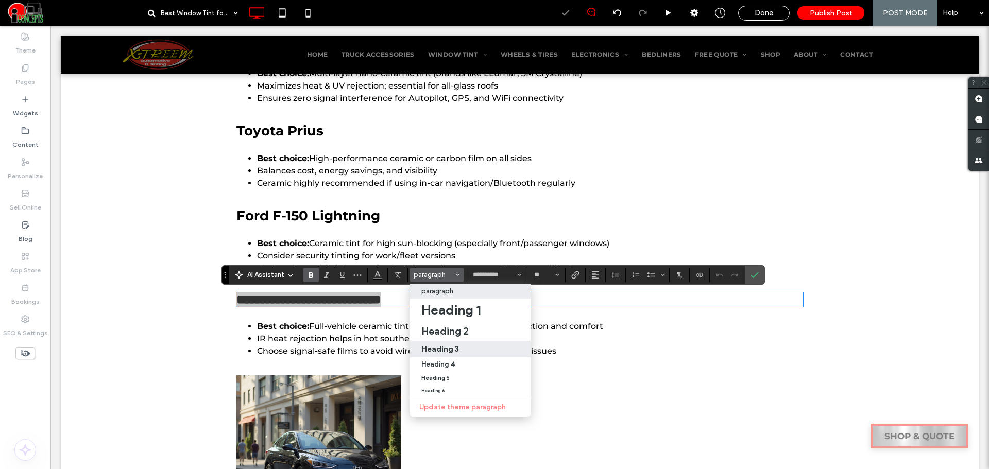
click at [456, 344] on h3 "Heading 3" at bounding box center [440, 349] width 38 height 10
